Goal: Information Seeking & Learning: Learn about a topic

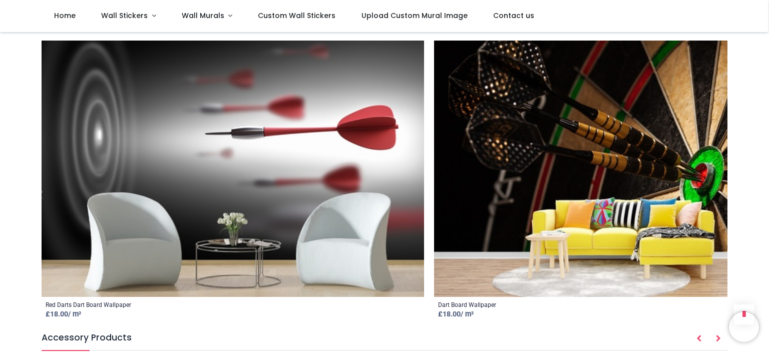
scroll to position [1302, 0]
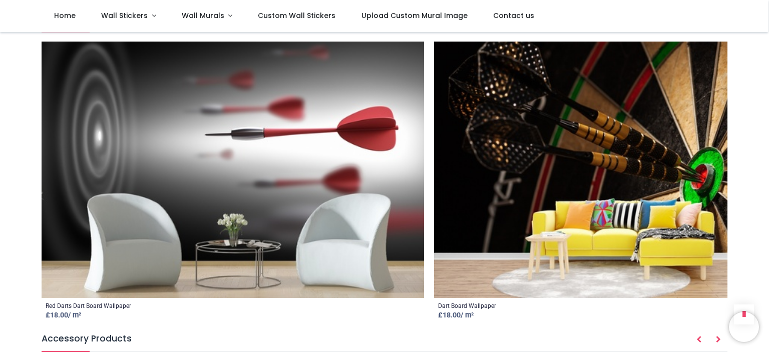
click at [498, 182] on img at bounding box center [625, 170] width 383 height 256
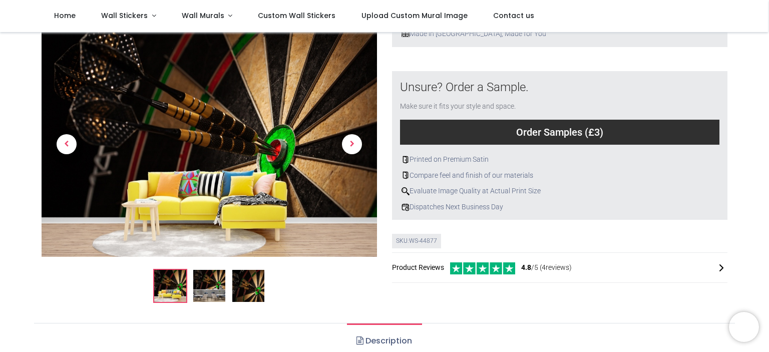
scroll to position [351, 0]
